Goal: Transaction & Acquisition: Subscribe to service/newsletter

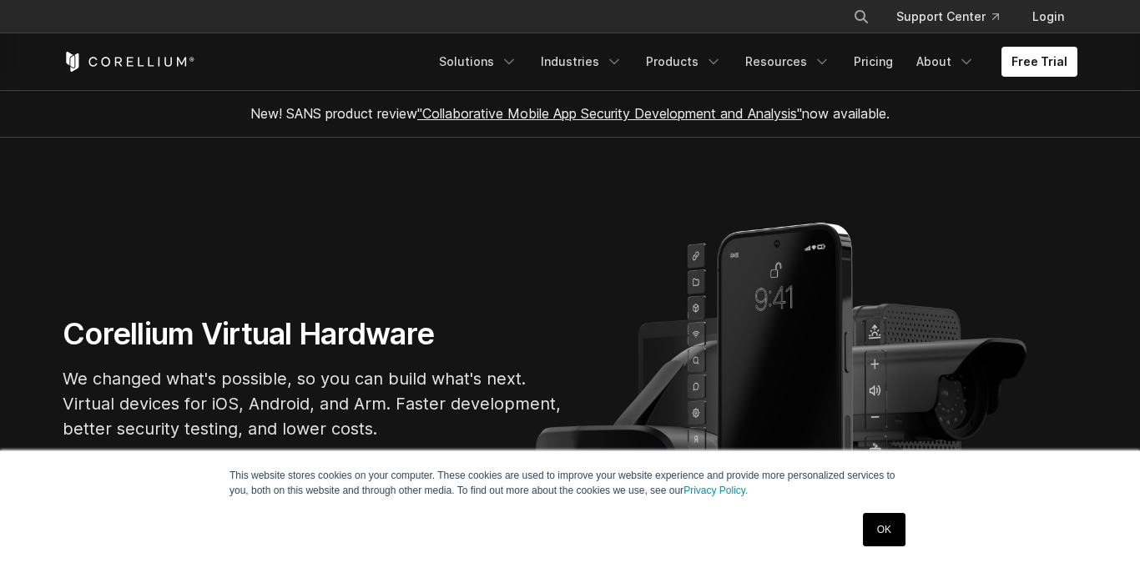
click at [881, 520] on link "OK" at bounding box center [884, 529] width 43 height 33
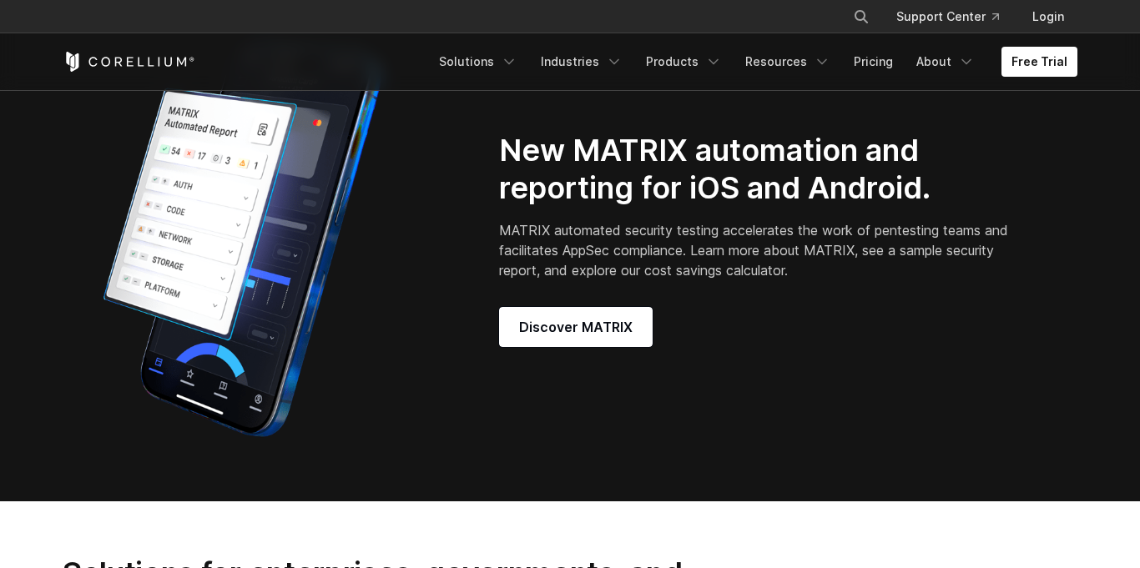
scroll to position [1361, 0]
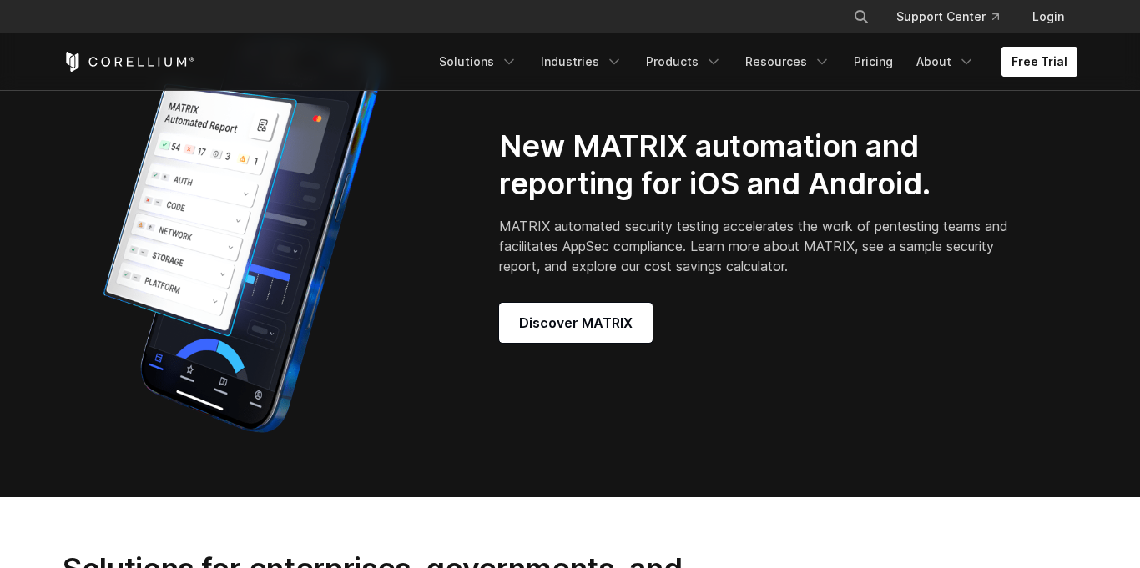
click at [1010, 63] on link "Free Trial" at bounding box center [1040, 62] width 76 height 30
